Goal: Task Accomplishment & Management: Manage account settings

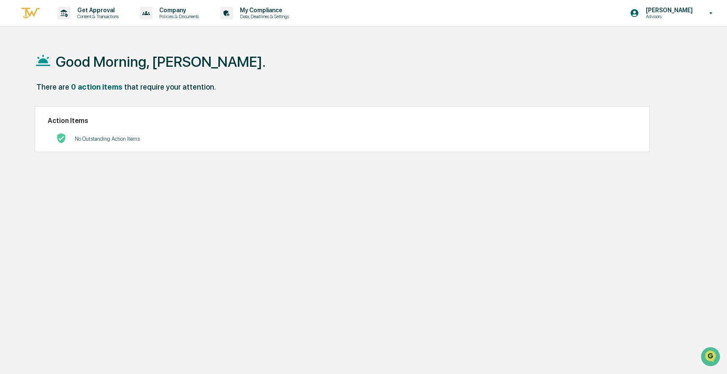
click at [152, 34] on div "Get Approval Content & Transactions Company Policies & Documents My Compliance …" at bounding box center [363, 207] width 727 height 414
click at [266, 20] on div "My Compliance Data, Deadlines & Settings" at bounding box center [258, 13] width 82 height 26
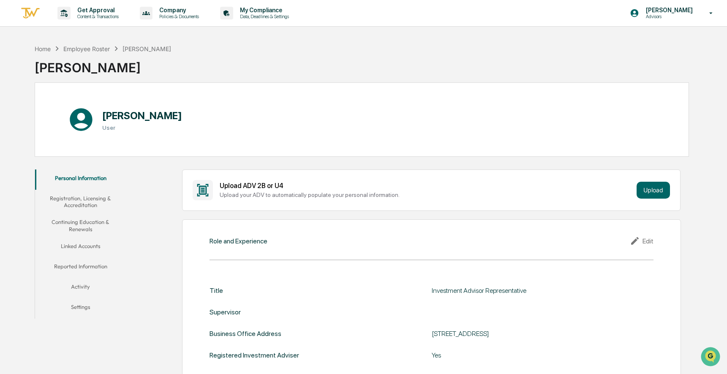
click at [95, 199] on button "Registration, Licensing & Accreditation" at bounding box center [80, 202] width 91 height 24
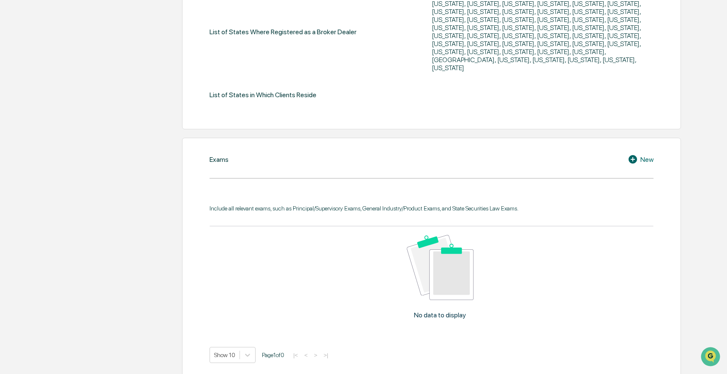
scroll to position [419, 0]
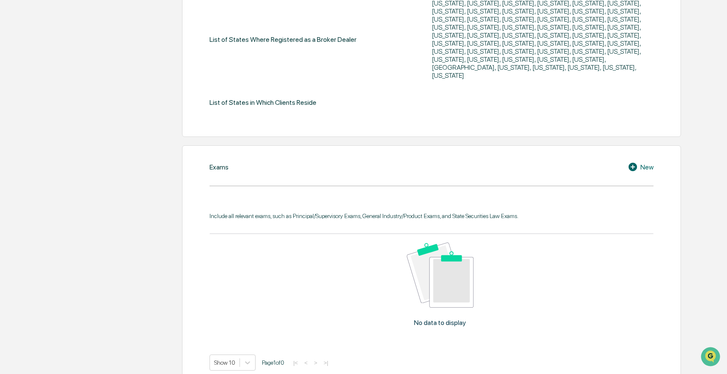
click at [639, 162] on icon at bounding box center [634, 167] width 13 height 10
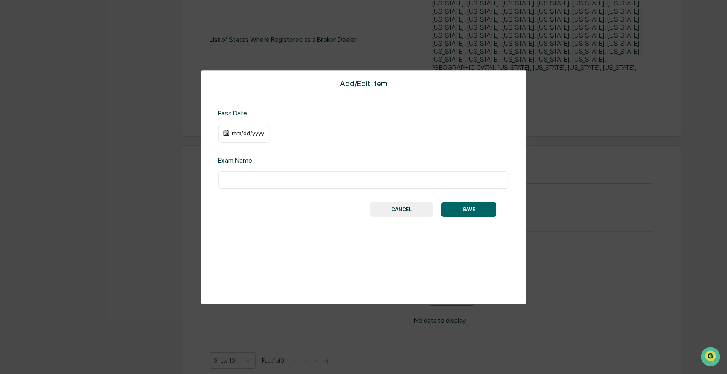
click at [404, 187] on div "​" at bounding box center [363, 180] width 291 height 18
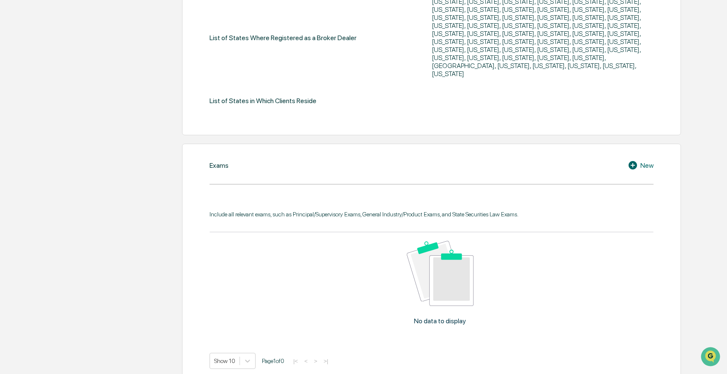
scroll to position [416, 0]
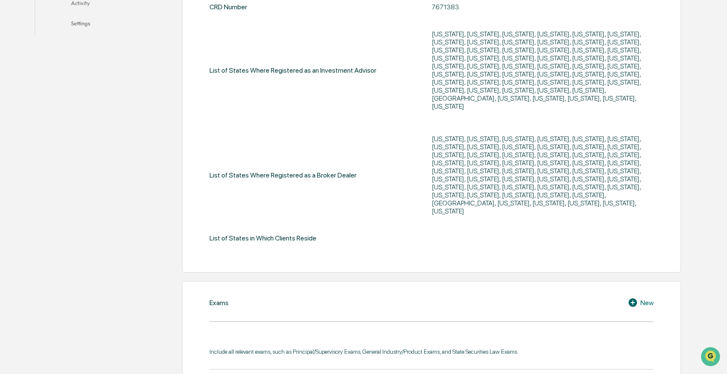
click at [471, 160] on div "[US_STATE], [US_STATE], [US_STATE], [US_STATE], [US_STATE], [US_STATE], [US_STA…" at bounding box center [537, 175] width 211 height 80
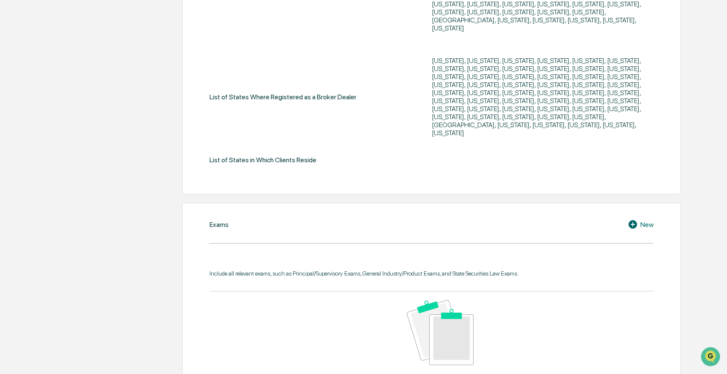
scroll to position [361, 0]
click at [635, 220] on icon at bounding box center [632, 224] width 8 height 8
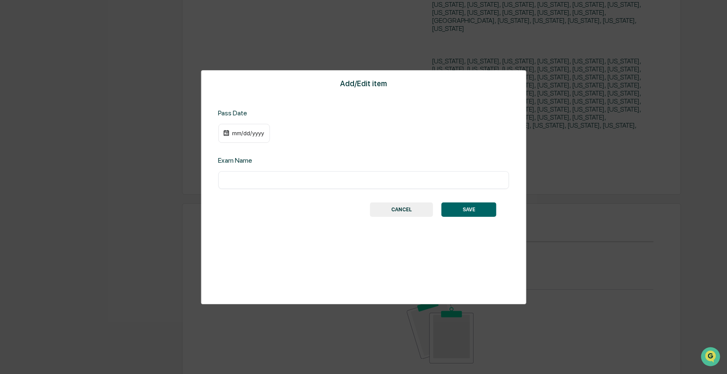
click at [414, 183] on input "text" at bounding box center [363, 180] width 278 height 8
type input "***"
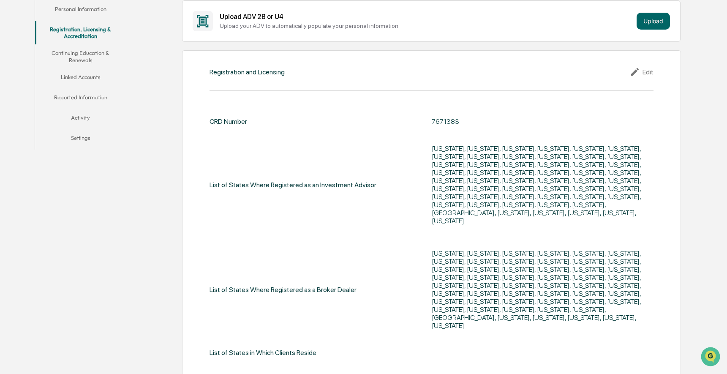
scroll to position [0, 0]
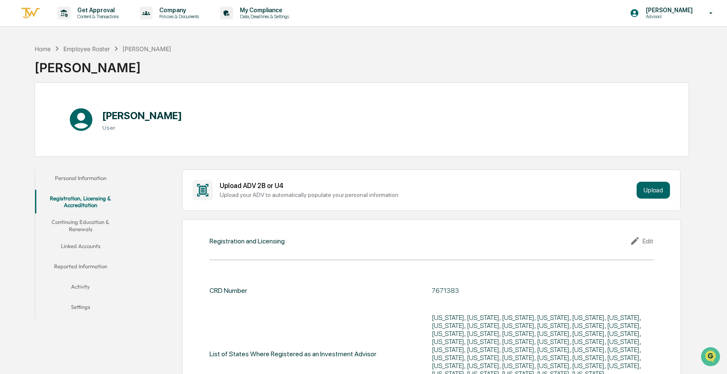
click at [84, 223] on button "Continuing Education & Renewals" at bounding box center [80, 225] width 91 height 24
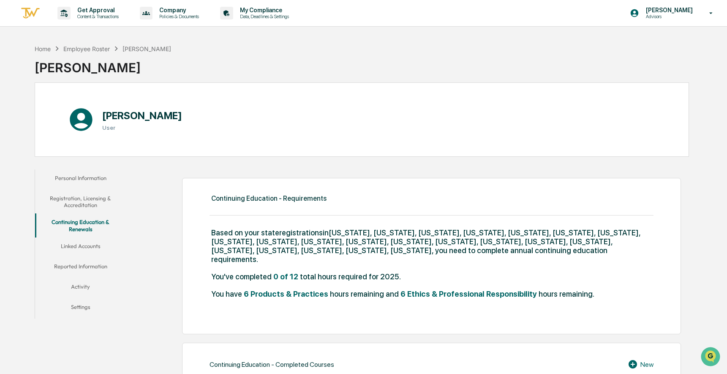
click at [91, 241] on button "Linked Accounts" at bounding box center [80, 247] width 91 height 20
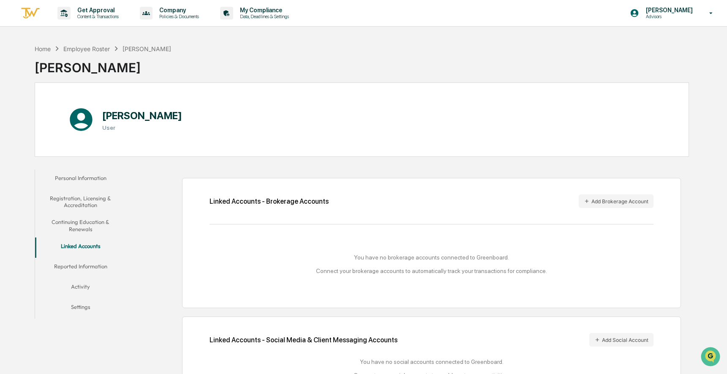
scroll to position [40, 0]
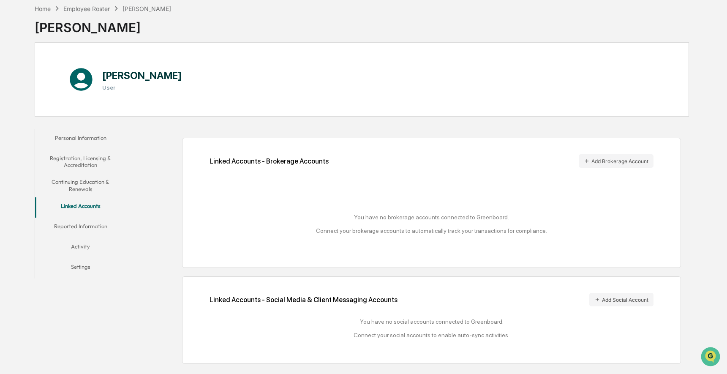
click at [106, 222] on button "Reported Information" at bounding box center [80, 227] width 91 height 20
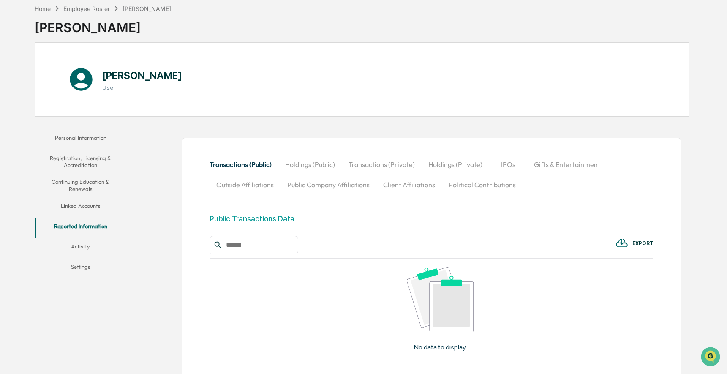
scroll to position [127, 0]
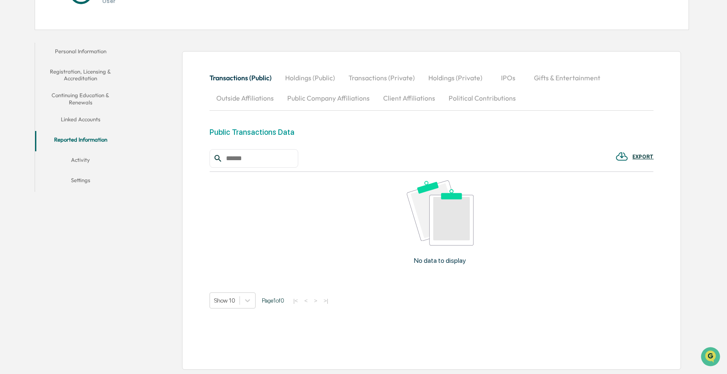
click at [98, 161] on button "Activity" at bounding box center [80, 161] width 91 height 20
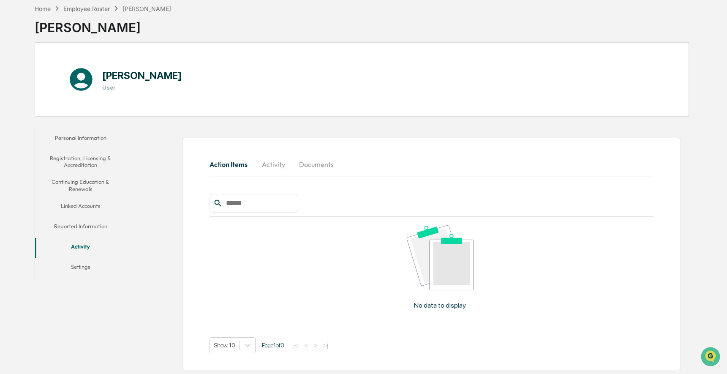
scroll to position [40, 0]
click at [75, 264] on button "Settings" at bounding box center [80, 268] width 91 height 20
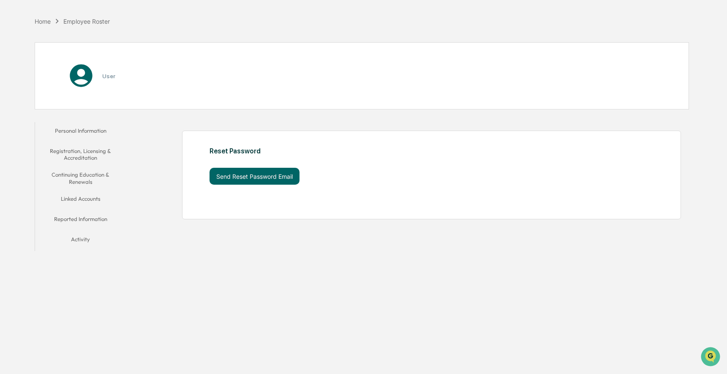
scroll to position [40, 0]
